Goal: Information Seeking & Learning: Learn about a topic

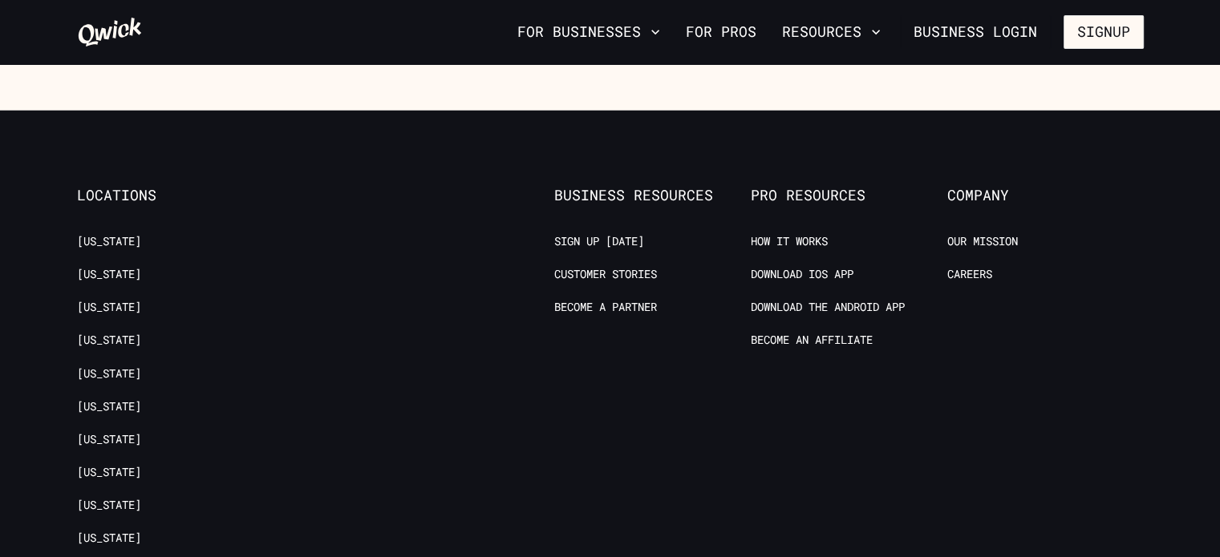
scroll to position [2887, 0]
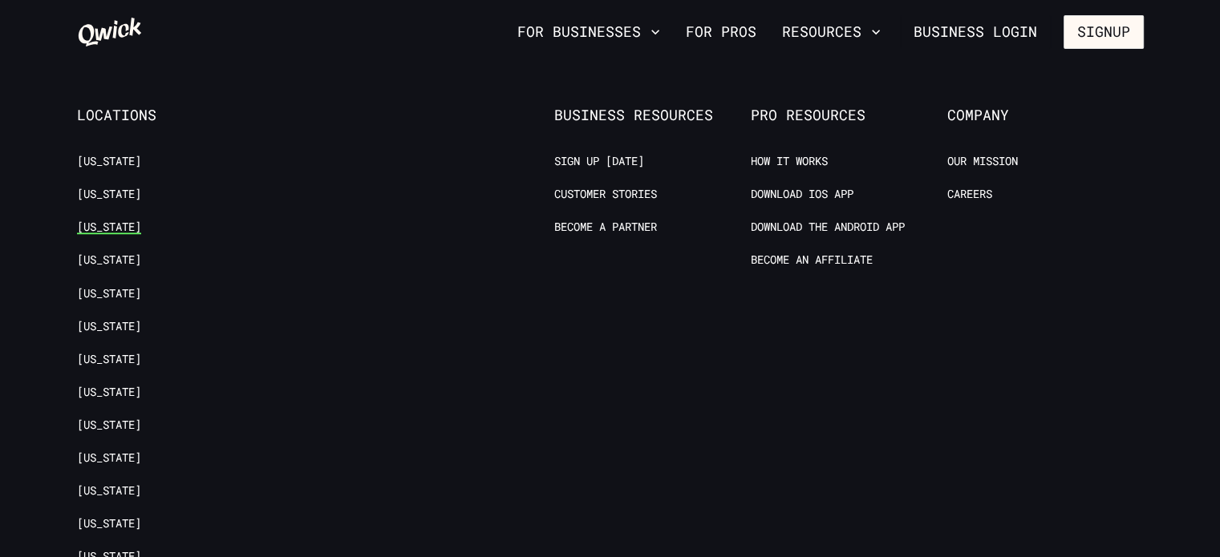
click at [97, 219] on link "[US_STATE]" at bounding box center [109, 226] width 64 height 15
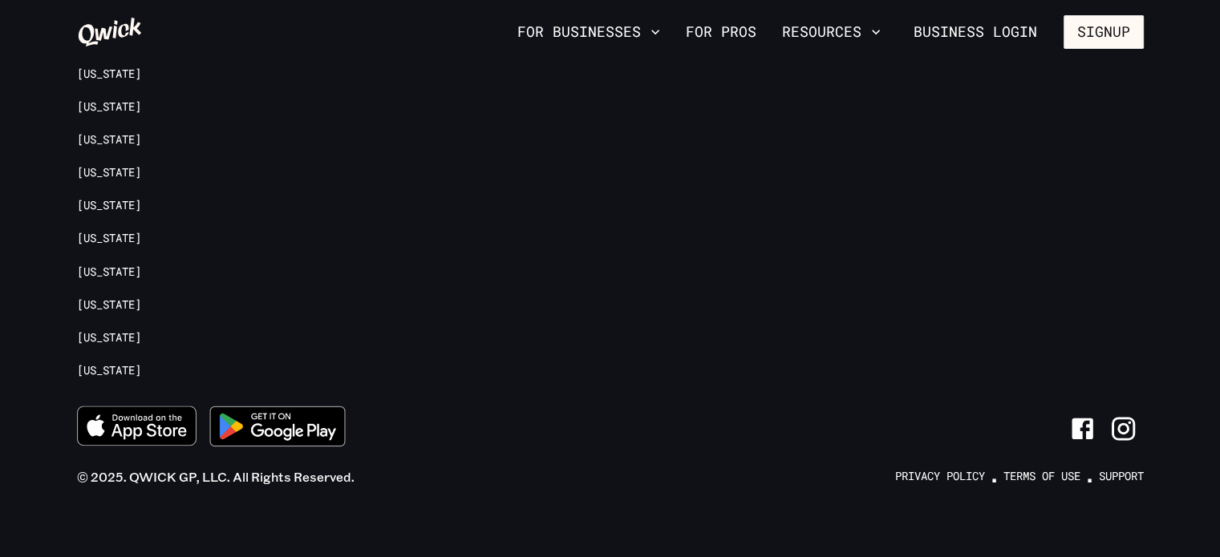
scroll to position [2425, 0]
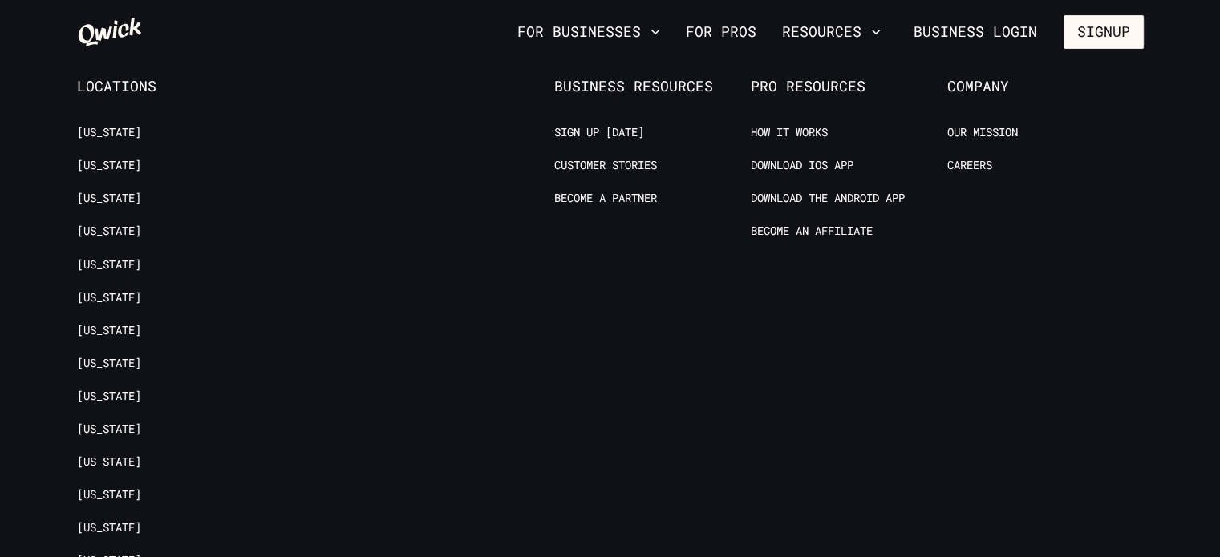
scroll to position [2892, 0]
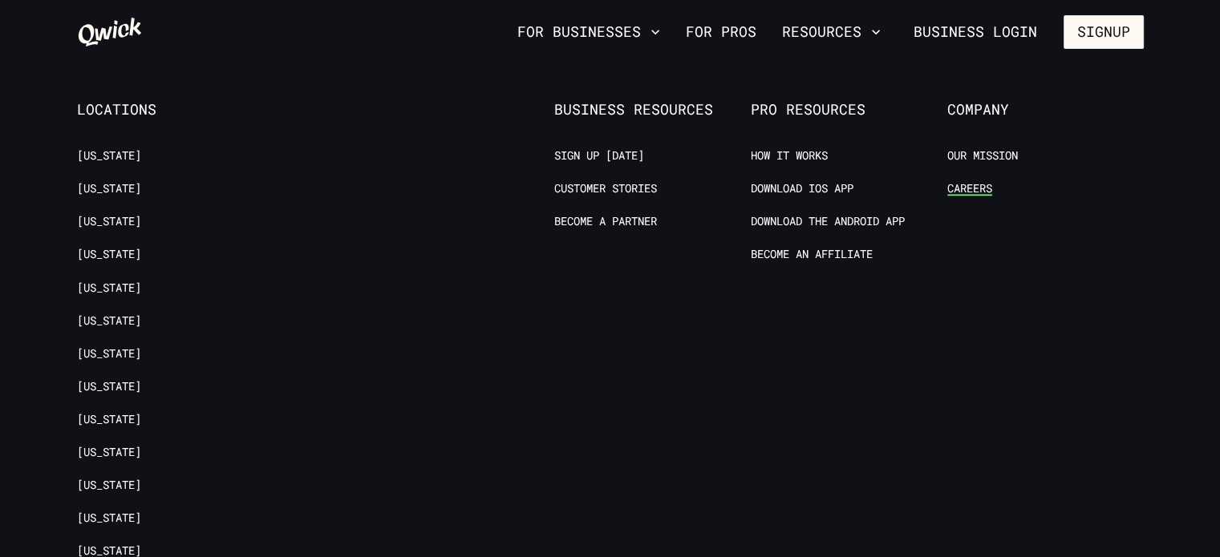
click at [974, 180] on link "Careers" at bounding box center [969, 187] width 45 height 15
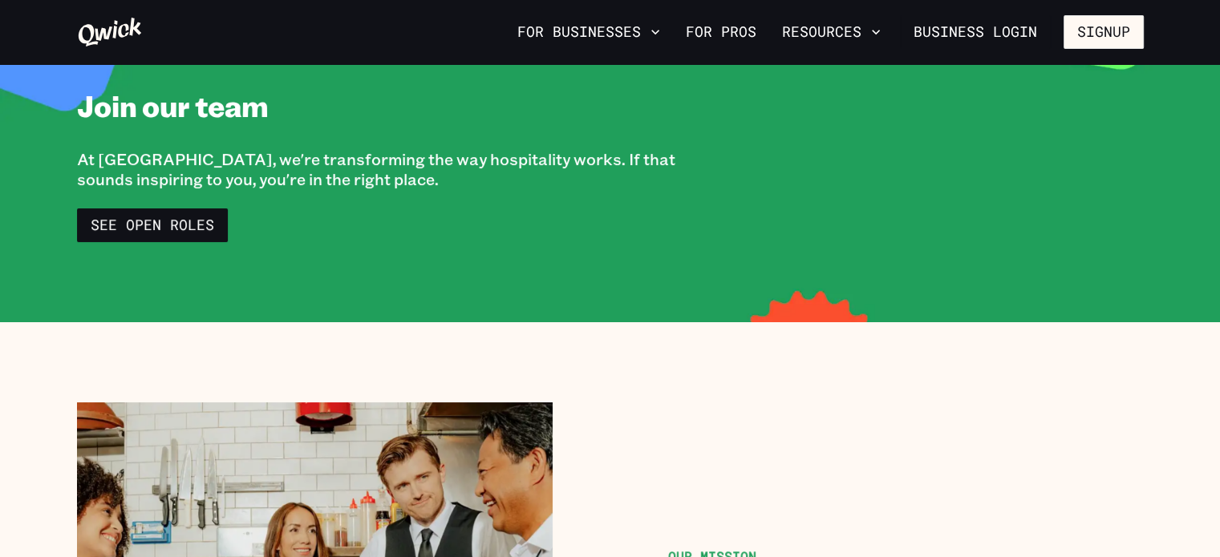
scroll to position [160, 0]
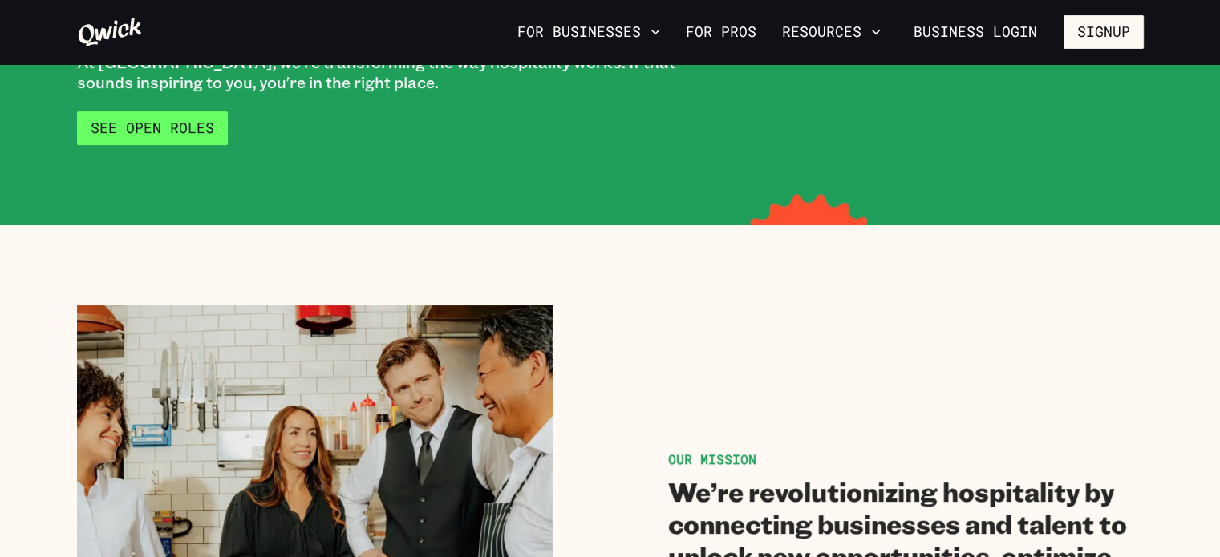
click at [180, 124] on link "See Open Roles" at bounding box center [152, 128] width 151 height 34
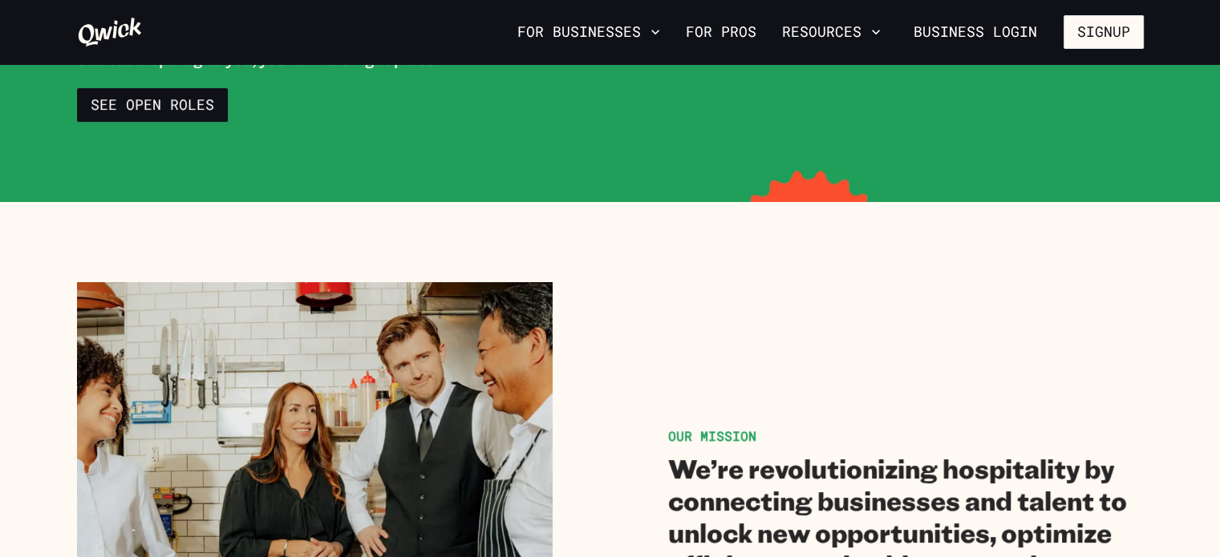
scroll to position [0, 0]
